Goal: Obtain resource: Obtain resource

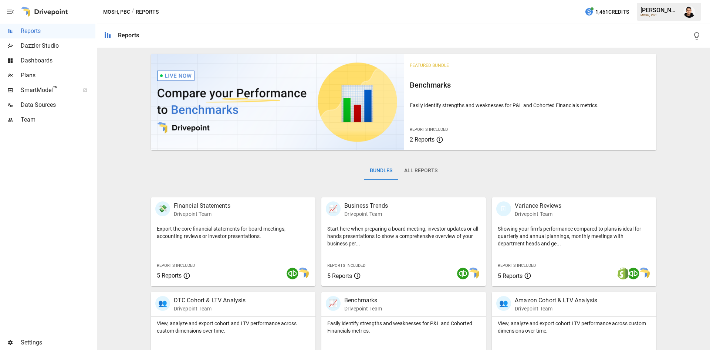
click at [50, 78] on span "Plans" at bounding box center [58, 75] width 75 height 9
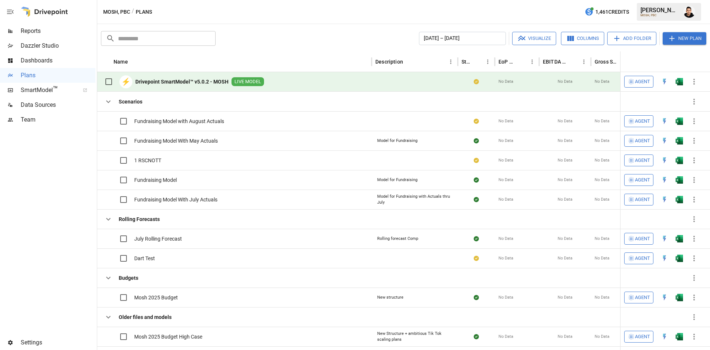
click at [675, 80] on button "button" at bounding box center [679, 81] width 24 height 11
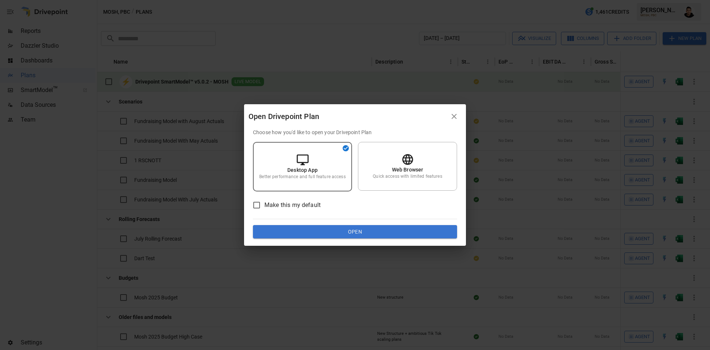
click at [371, 229] on button "Open" at bounding box center [355, 231] width 204 height 13
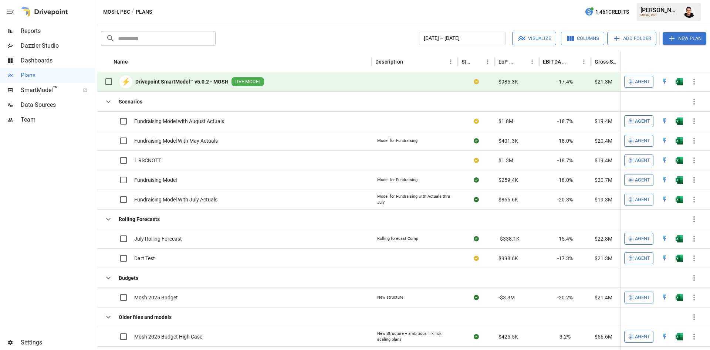
click at [682, 74] on div at bounding box center [679, 82] width 15 height 20
click at [680, 79] on img "Open in Excel" at bounding box center [678, 81] width 7 height 7
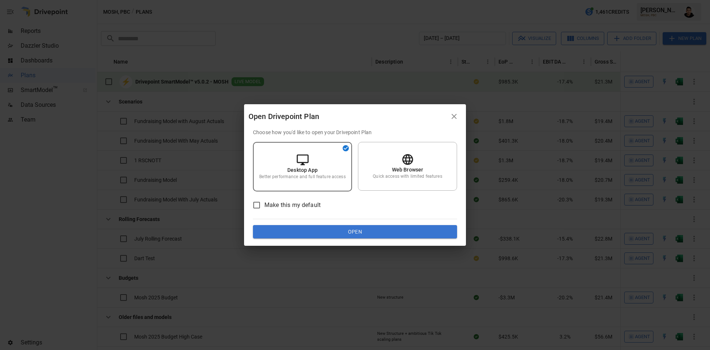
click at [372, 230] on button "Open" at bounding box center [355, 231] width 204 height 13
